Goal: Task Accomplishment & Management: Manage account settings

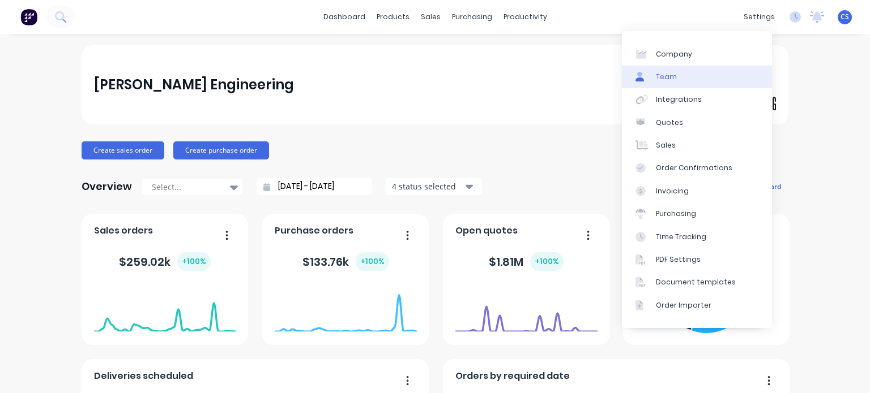
click at [661, 74] on div "Team" at bounding box center [666, 77] width 21 height 10
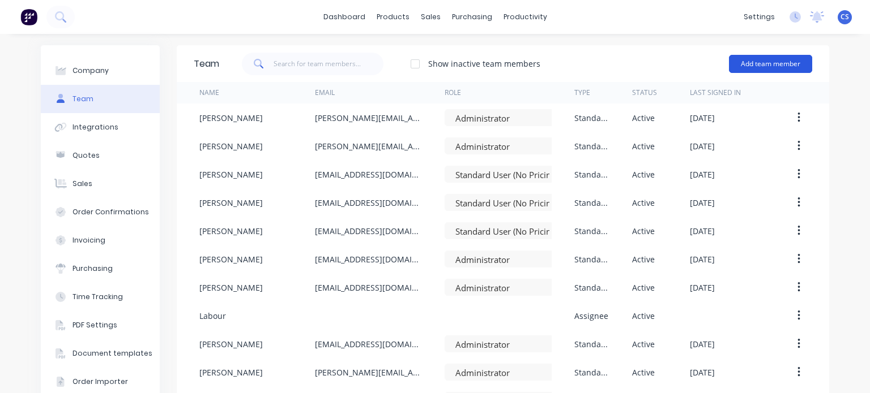
click at [749, 65] on button "Add team member" at bounding box center [770, 64] width 83 height 18
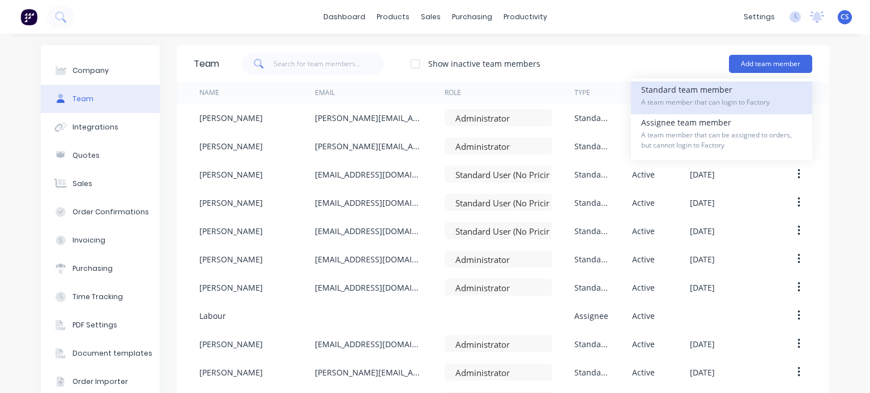
click at [703, 88] on div "Standard team member A team member that can login to Factory" at bounding box center [721, 98] width 161 height 33
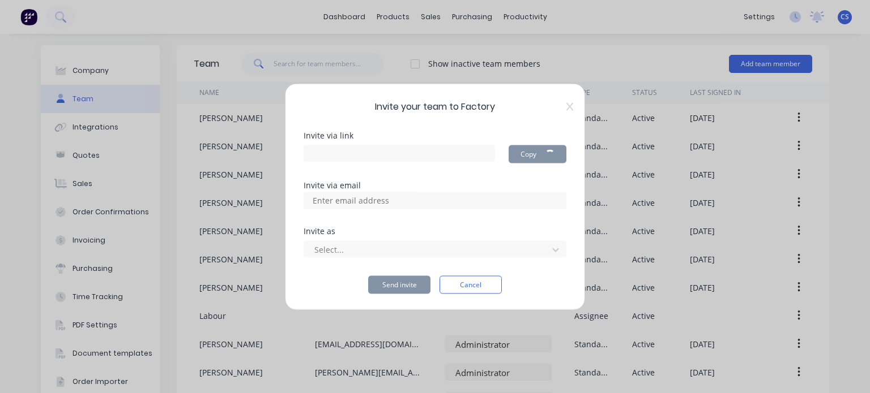
type input "[URL][DOMAIN_NAME]"
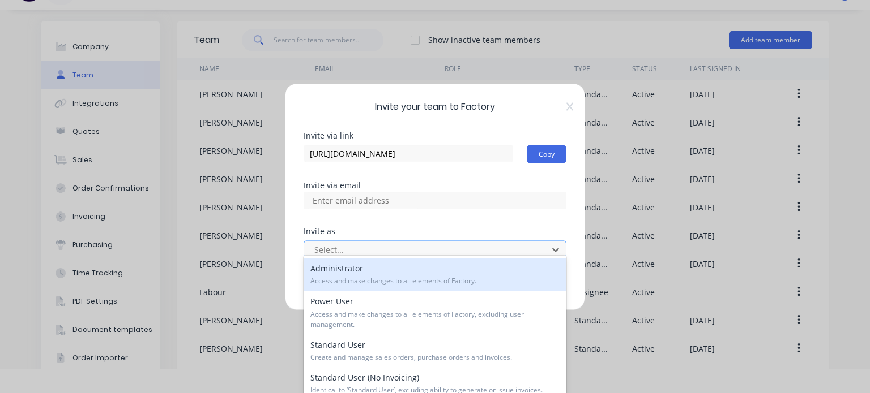
click at [387, 246] on div at bounding box center [427, 250] width 229 height 14
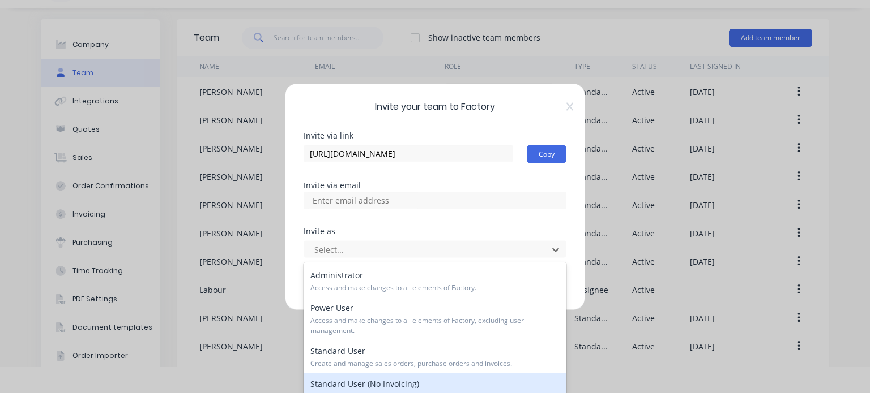
click at [385, 385] on div "Standard User (No Invoicing) Identical to ‘Standard User’, excluding ability to…" at bounding box center [434, 390] width 263 height 33
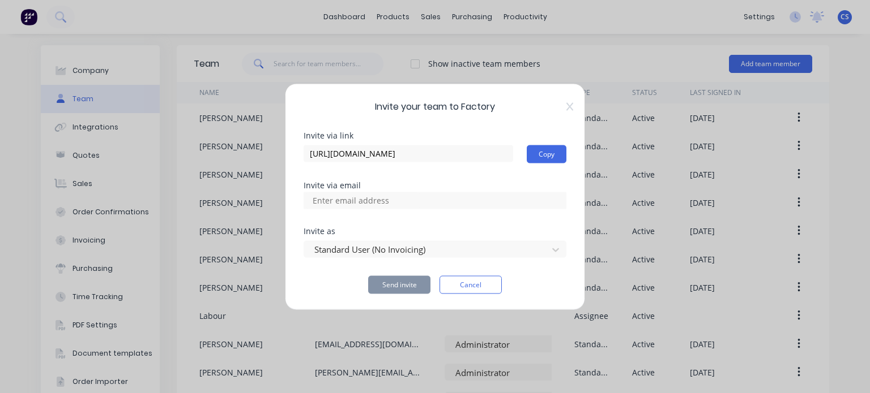
click at [323, 198] on input at bounding box center [362, 200] width 113 height 17
click at [455, 282] on button "Cancel" at bounding box center [470, 285] width 62 height 18
